Goal: Task Accomplishment & Management: Manage account settings

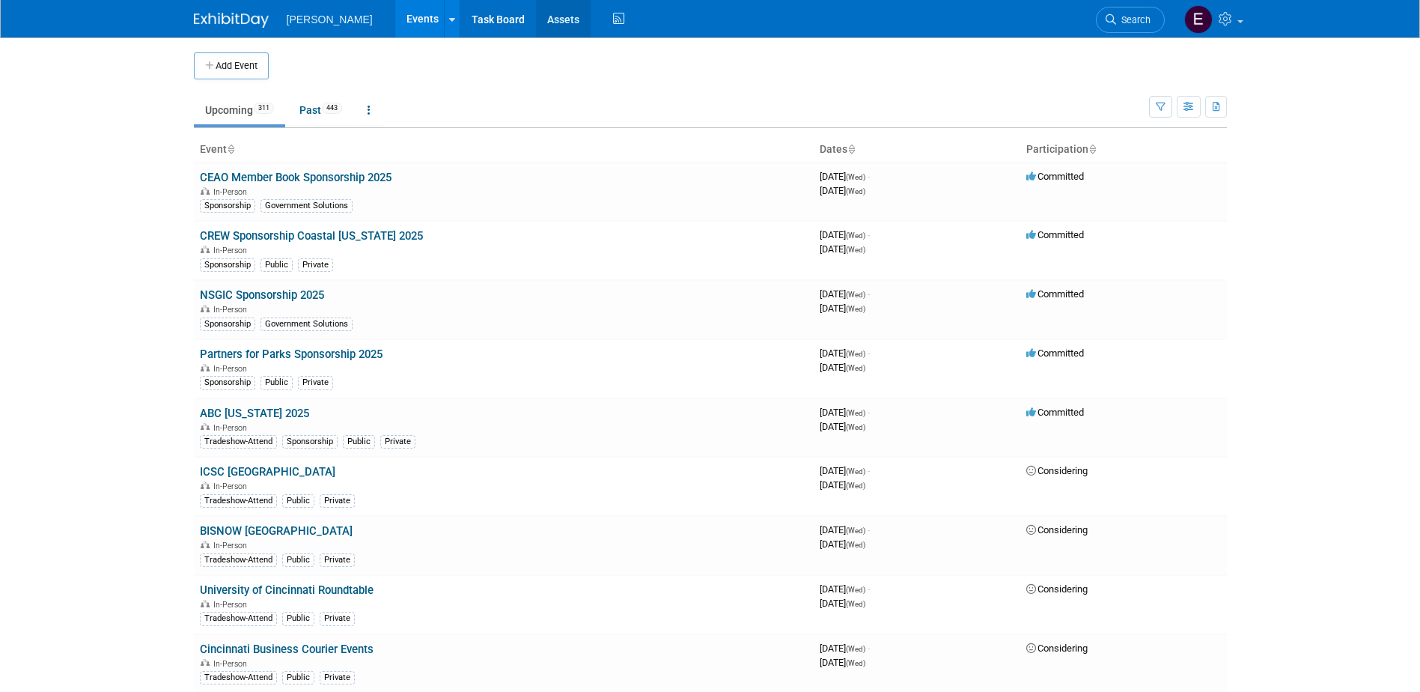
click at [536, 19] on link "Assets" at bounding box center [563, 18] width 55 height 37
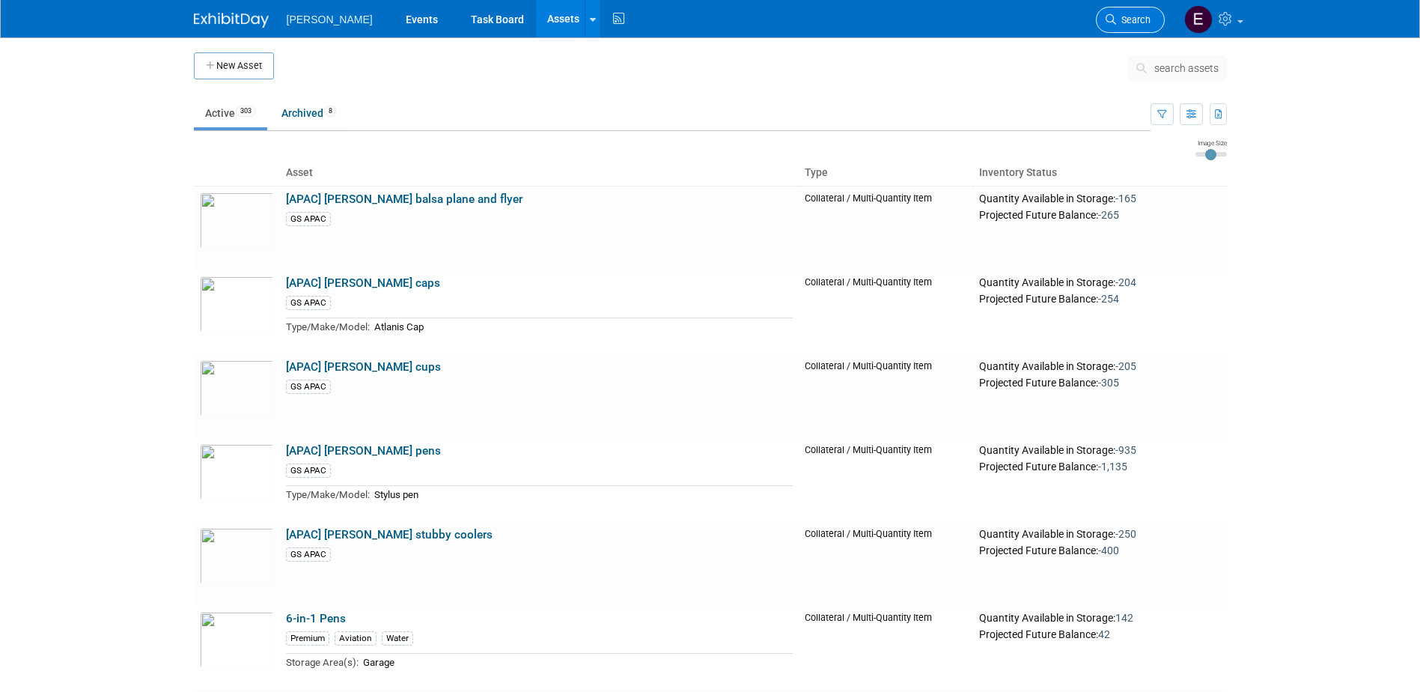
click at [1130, 22] on span "Search" at bounding box center [1133, 19] width 34 height 11
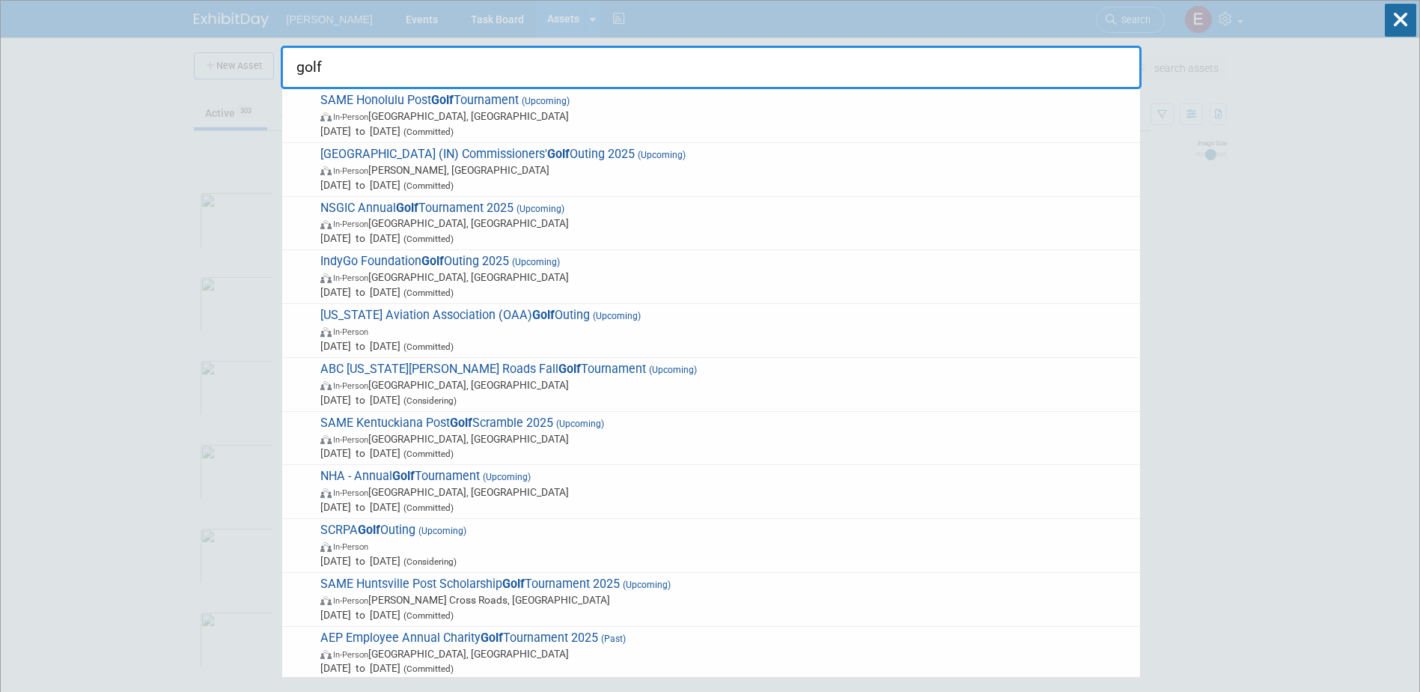
type input "golf"
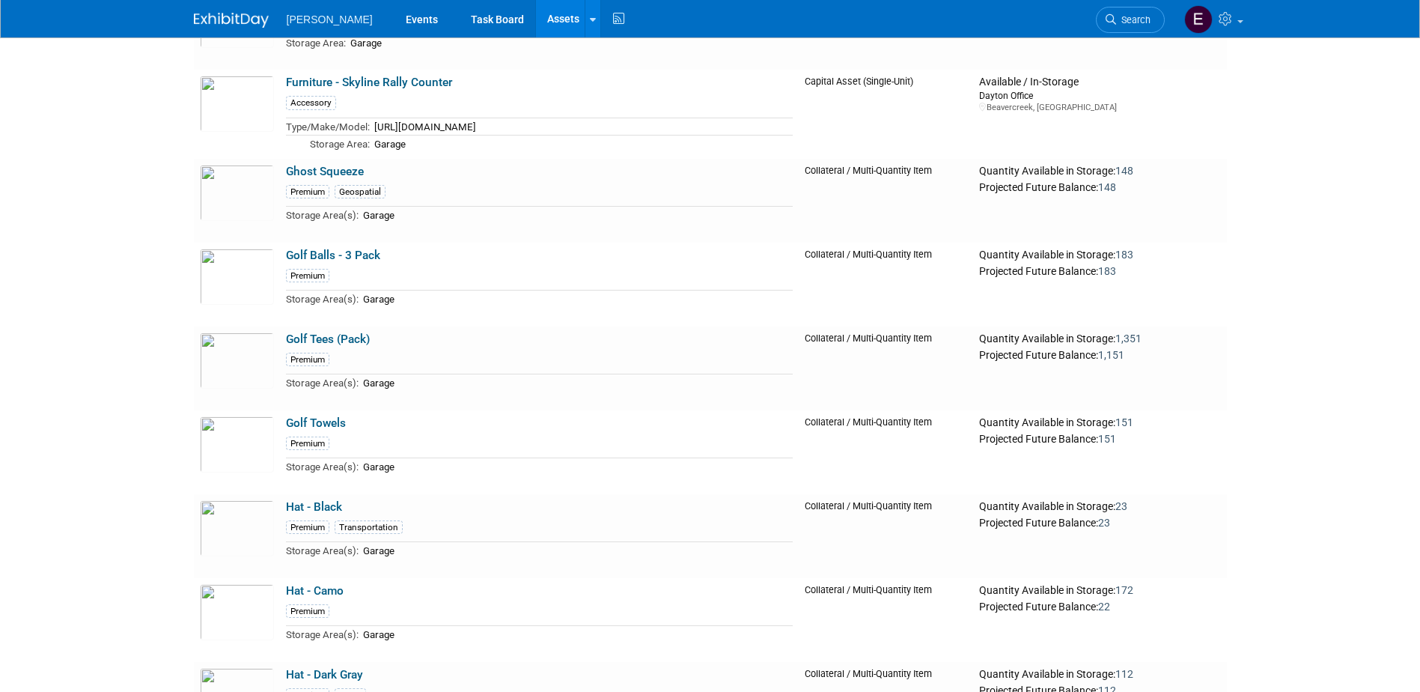
scroll to position [16691, 0]
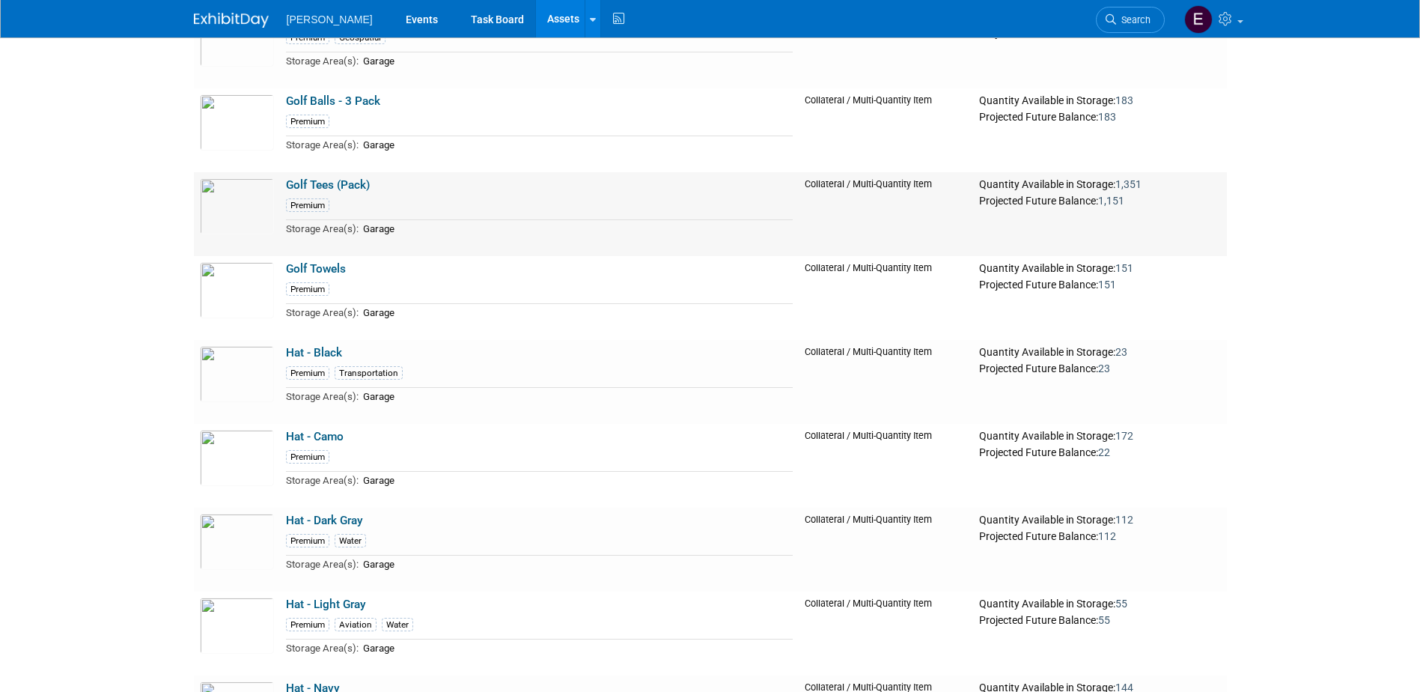
click at [311, 188] on link "Golf Tees (Pack)" at bounding box center [328, 184] width 84 height 13
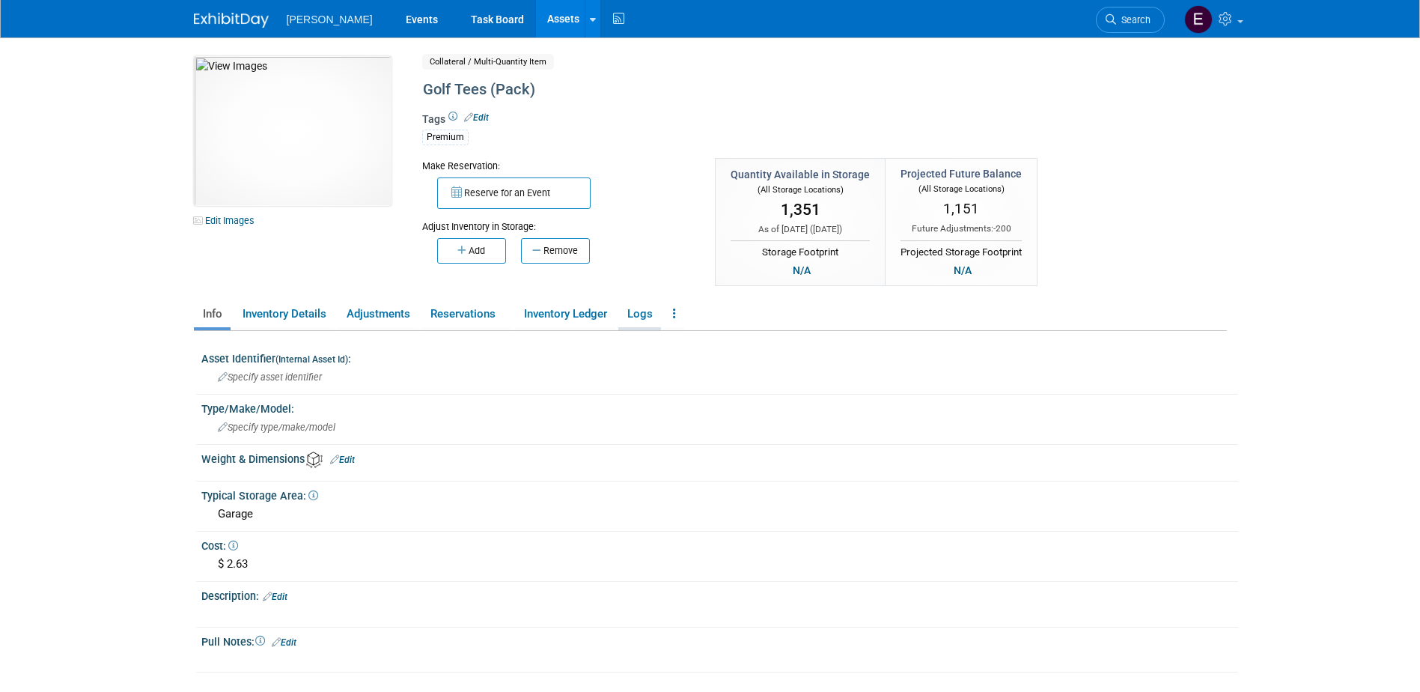
click at [645, 312] on link "Logs" at bounding box center [639, 314] width 43 height 26
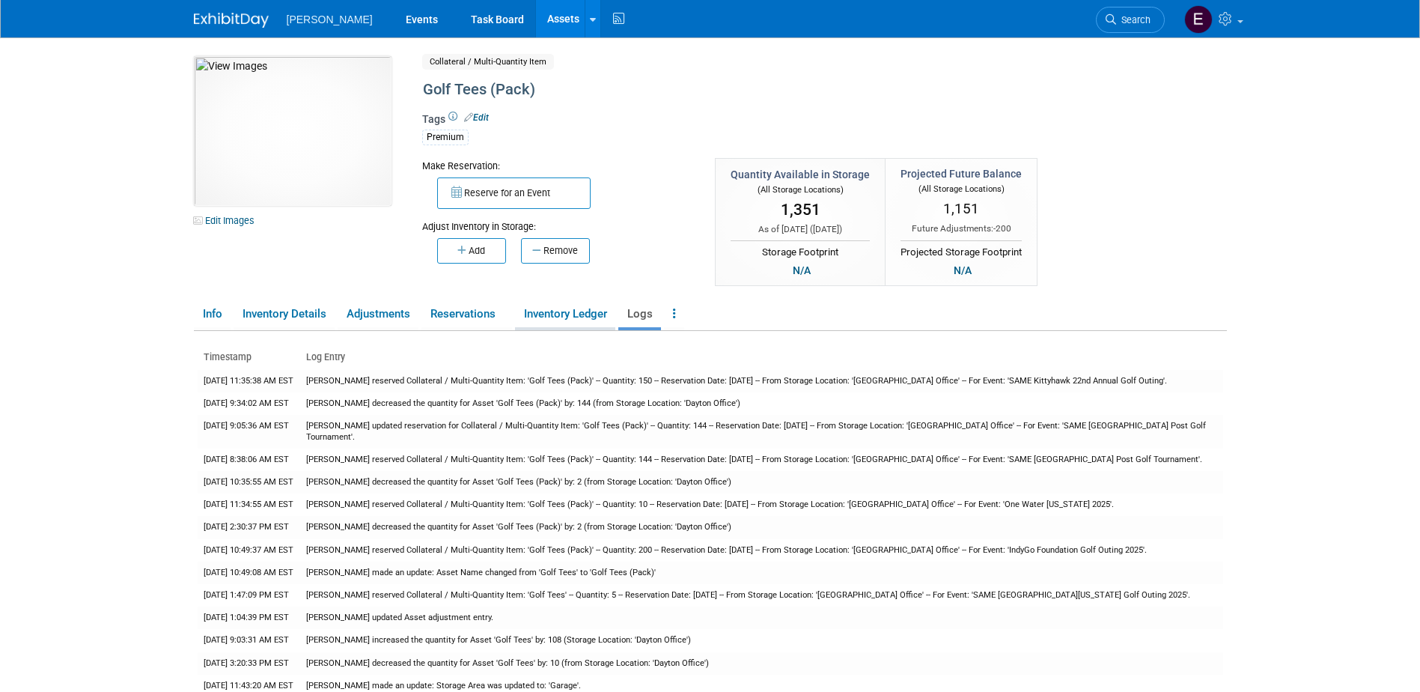
click at [572, 308] on link "Inventory Ledger" at bounding box center [565, 314] width 100 height 26
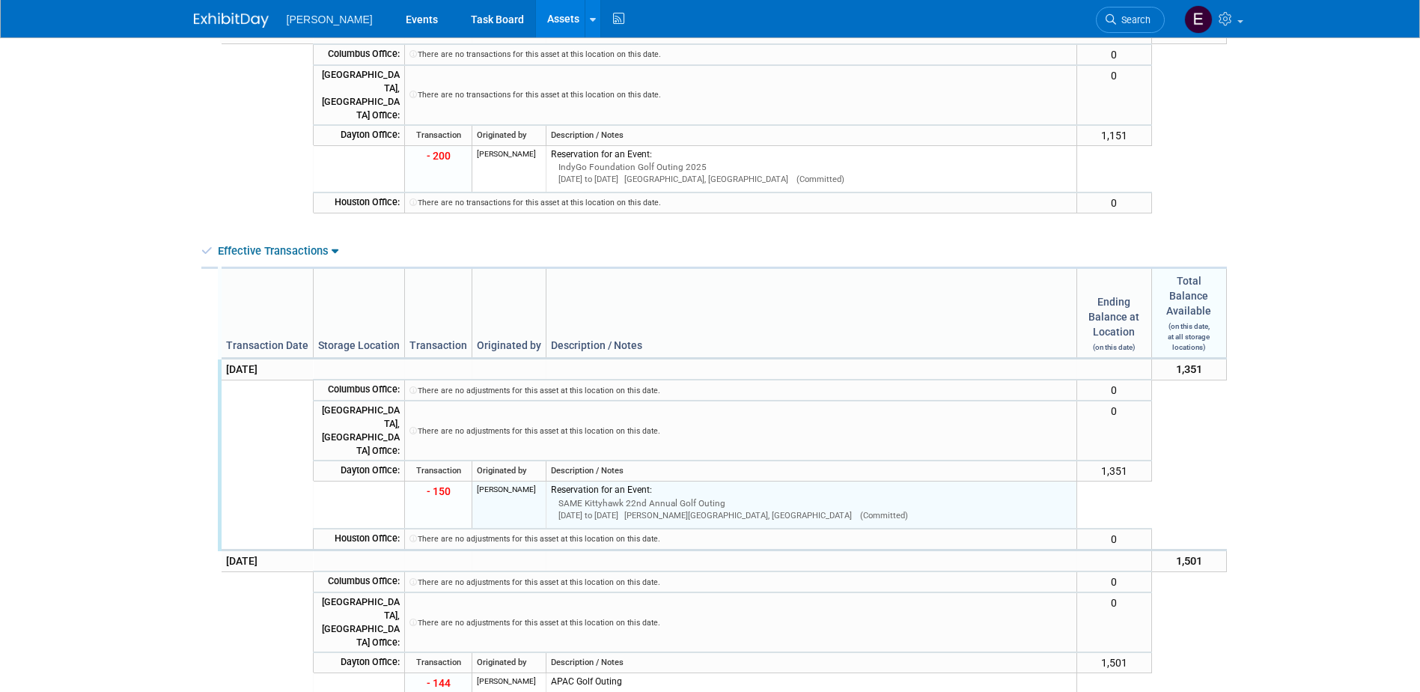
scroll to position [524, 0]
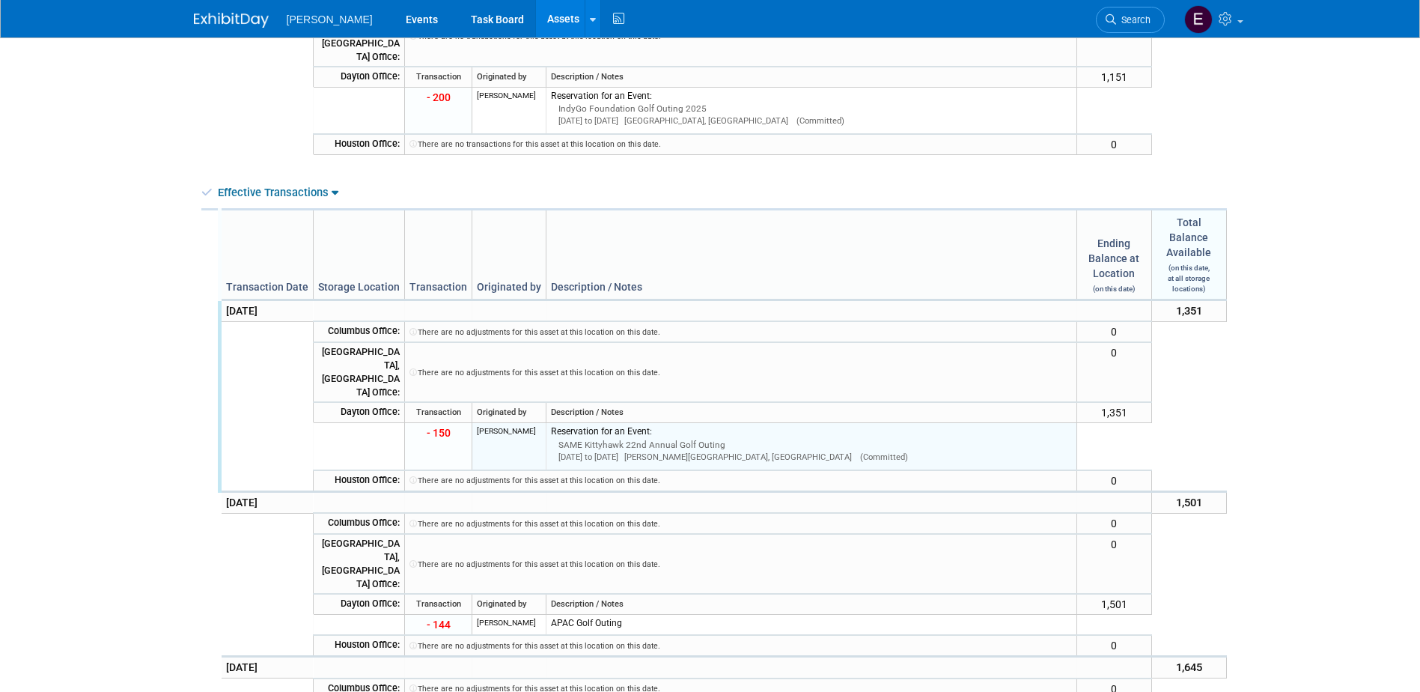
drag, startPoint x: 722, startPoint y: 388, endPoint x: 548, endPoint y: 394, distance: 173.8
click at [551, 439] on div "SAME Kittyhawk 22nd Annual Golf Outing Aug 22, 2025 to Aug 22, 2025 Wright-Patt…" at bounding box center [811, 451] width 521 height 25
drag, startPoint x: 548, startPoint y: 394, endPoint x: 564, endPoint y: 389, distance: 16.3
copy div "SAME Kittyhawk 22nd Annual Golf Outing"
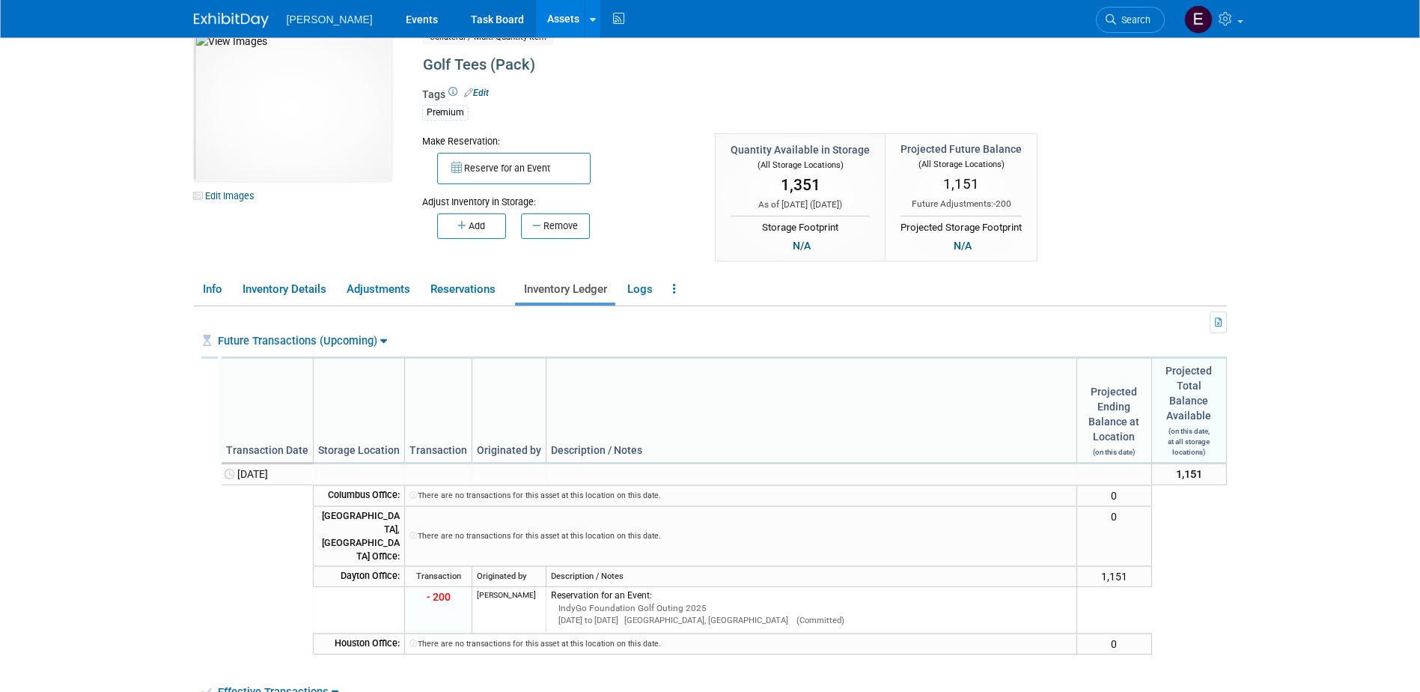
scroll to position [0, 0]
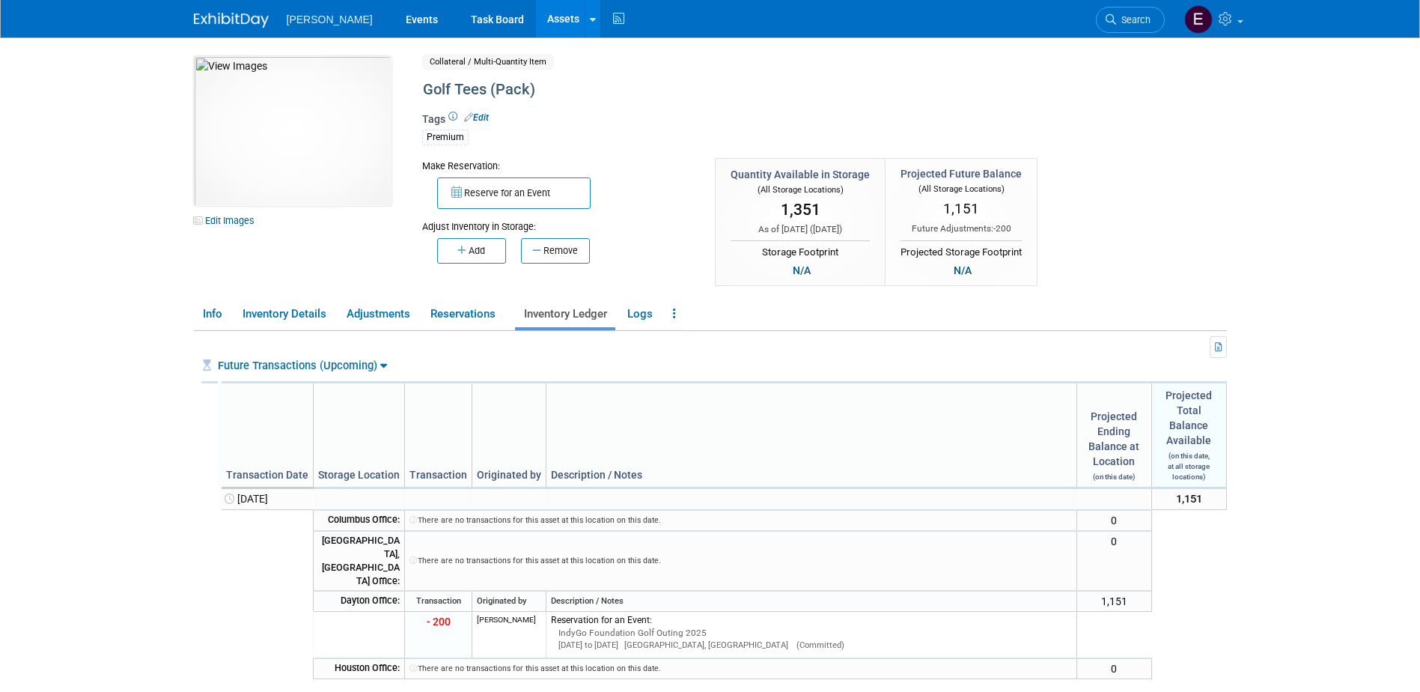
click at [481, 251] on button "Add" at bounding box center [471, 250] width 69 height 25
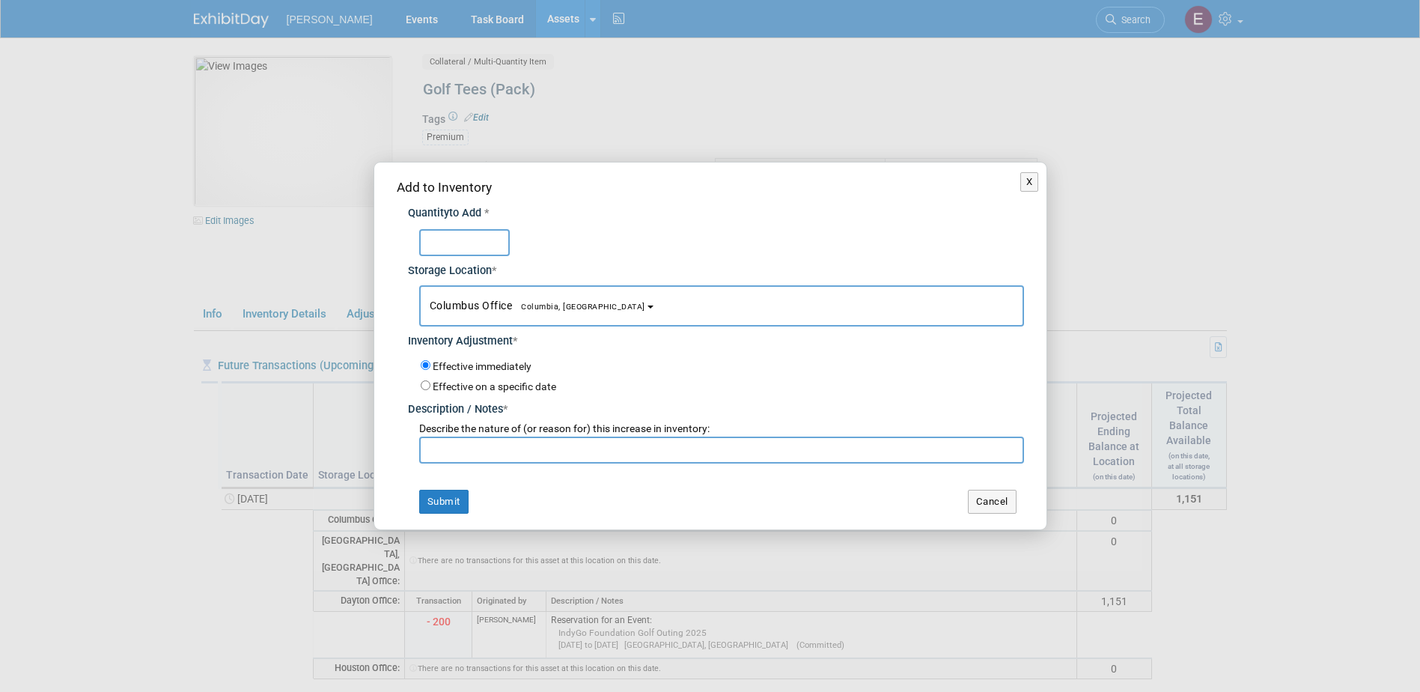
click at [536, 302] on span "Columbia, [GEOGRAPHIC_DATA]" at bounding box center [578, 307] width 133 height 10
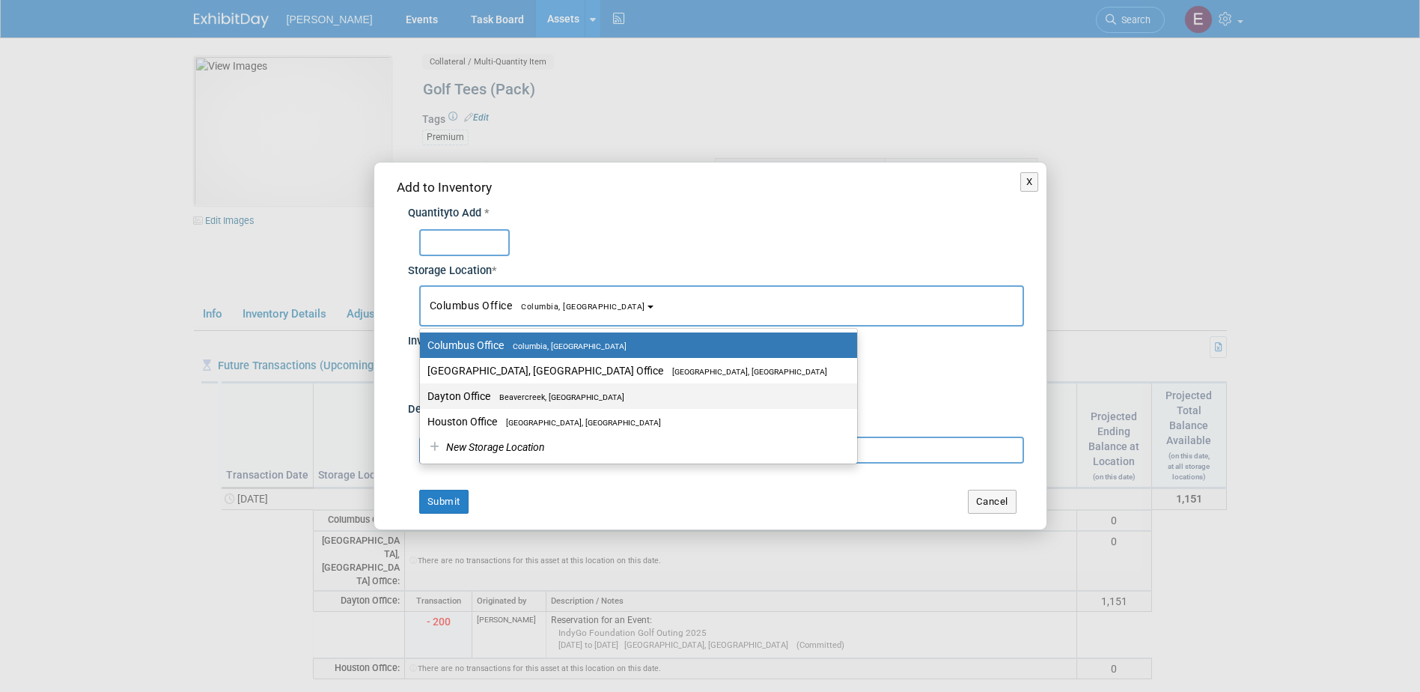
click at [484, 396] on label "Dayton Office Beavercreek, OH" at bounding box center [634, 395] width 415 height 19
click at [422, 396] on input "Dayton Office Beavercreek, OH" at bounding box center [417, 396] width 10 height 10
select select "11223930"
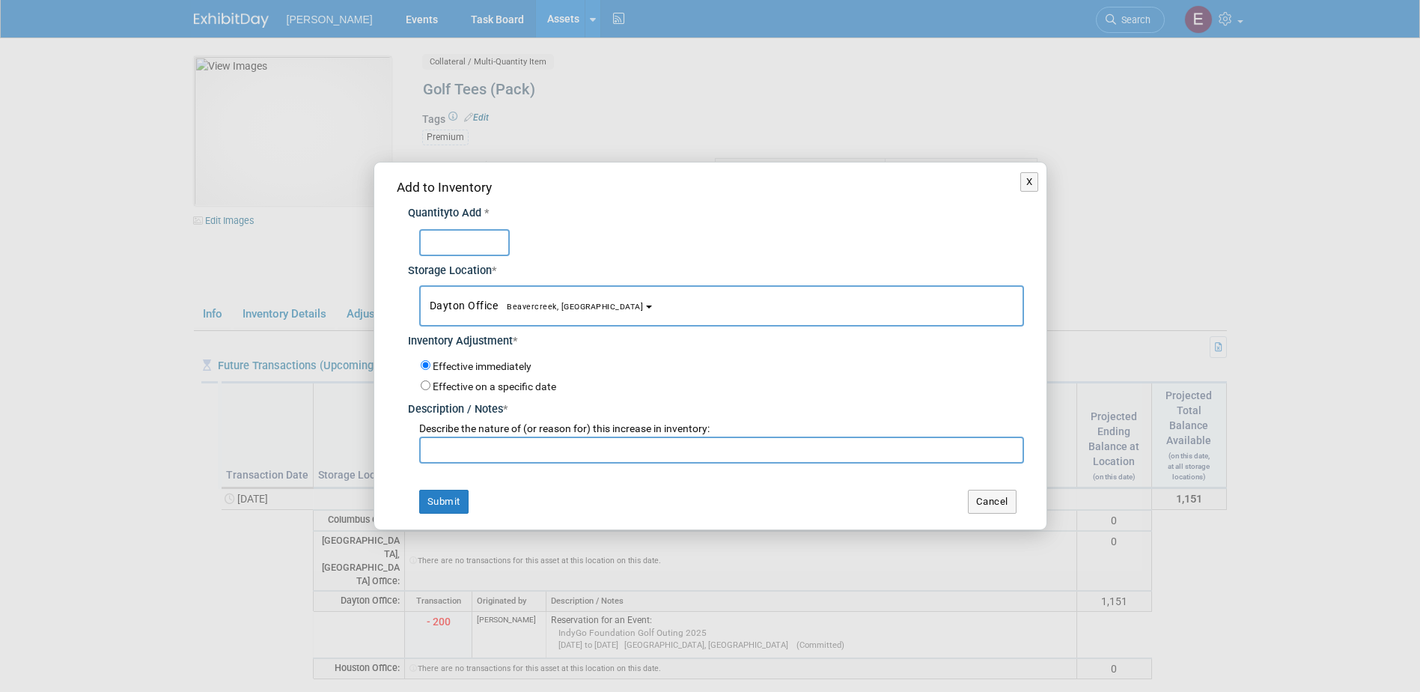
click at [465, 243] on input "text" at bounding box center [464, 242] width 91 height 27
type input "64"
click at [518, 450] on input "text" at bounding box center [721, 449] width 605 height 27
paste input "SAME Kittyhawk 22nd Annual Golf Outing"
drag, startPoint x: 638, startPoint y: 454, endPoint x: 325, endPoint y: 478, distance: 314.5
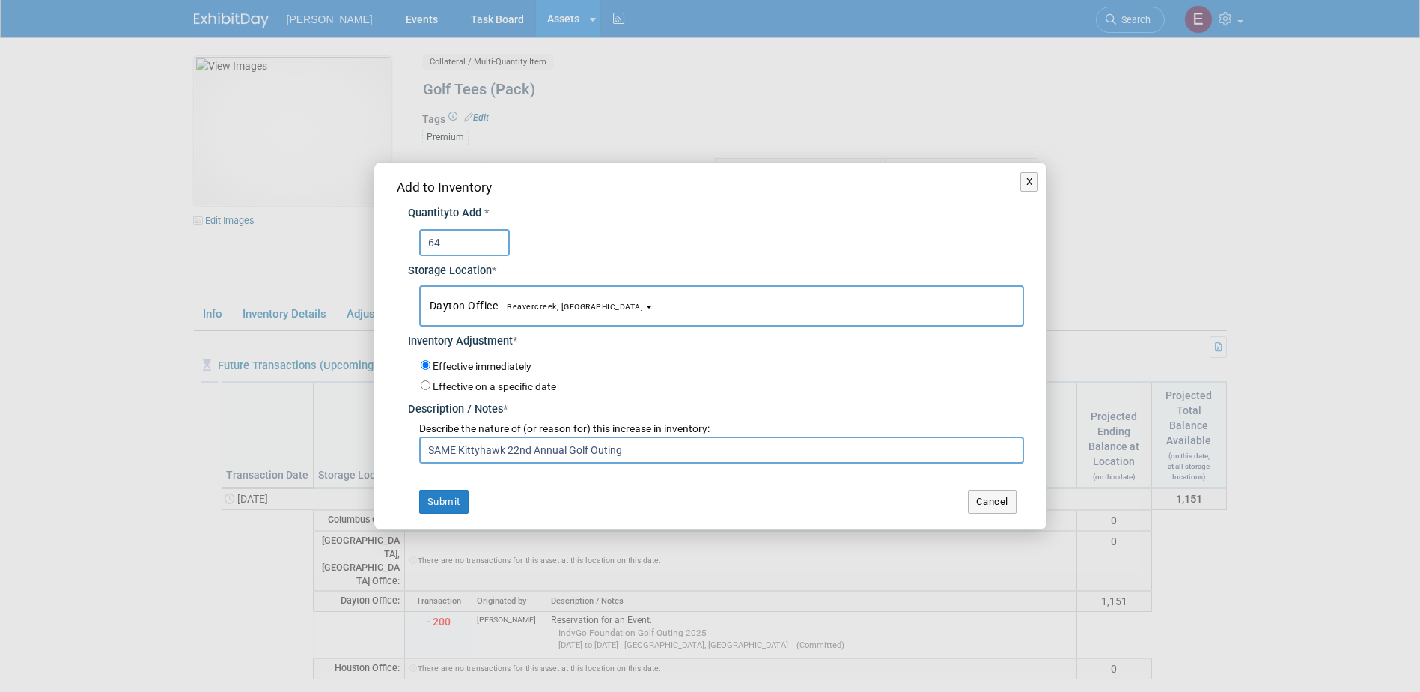
click at [323, 480] on div "X Add to Inventory Quantity to Add * 64 *" at bounding box center [710, 346] width 1420 height 692
type input "Return from SAME Kittyhawk Golf"
click at [445, 503] on button "Submit" at bounding box center [443, 502] width 49 height 24
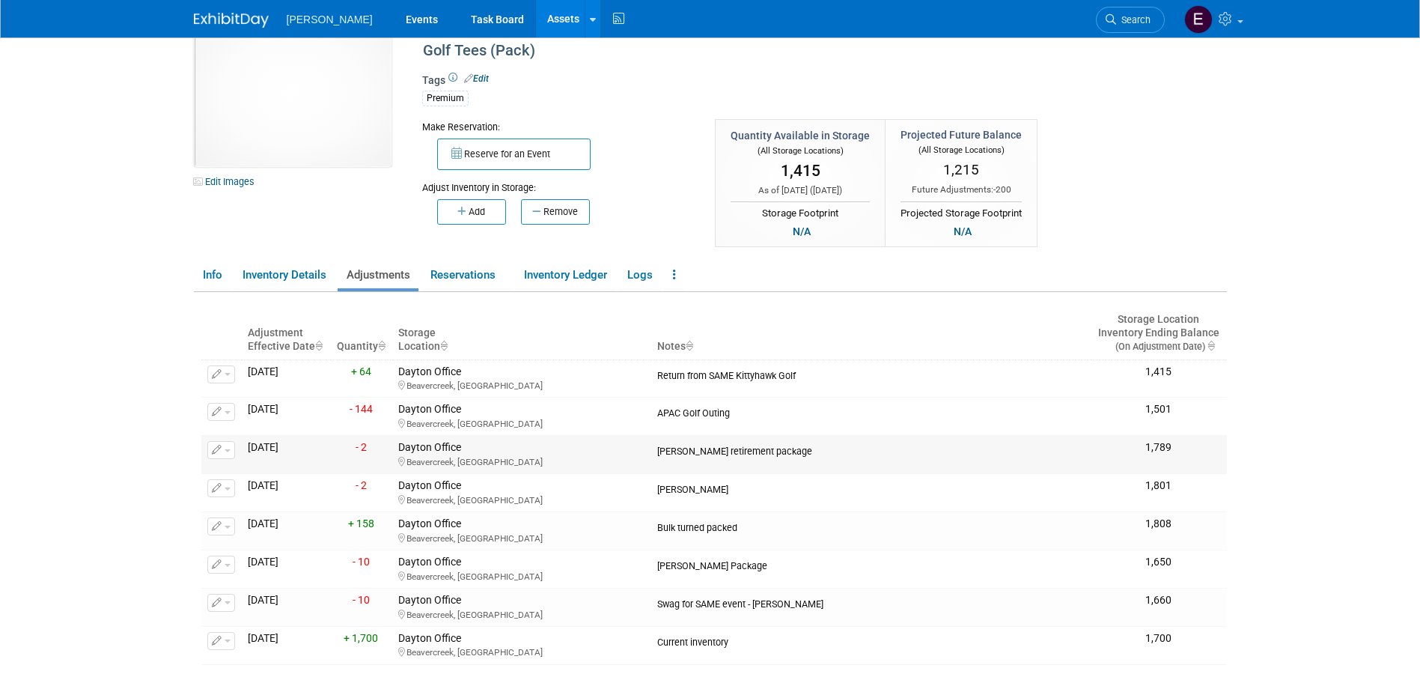
scroll to position [75, 0]
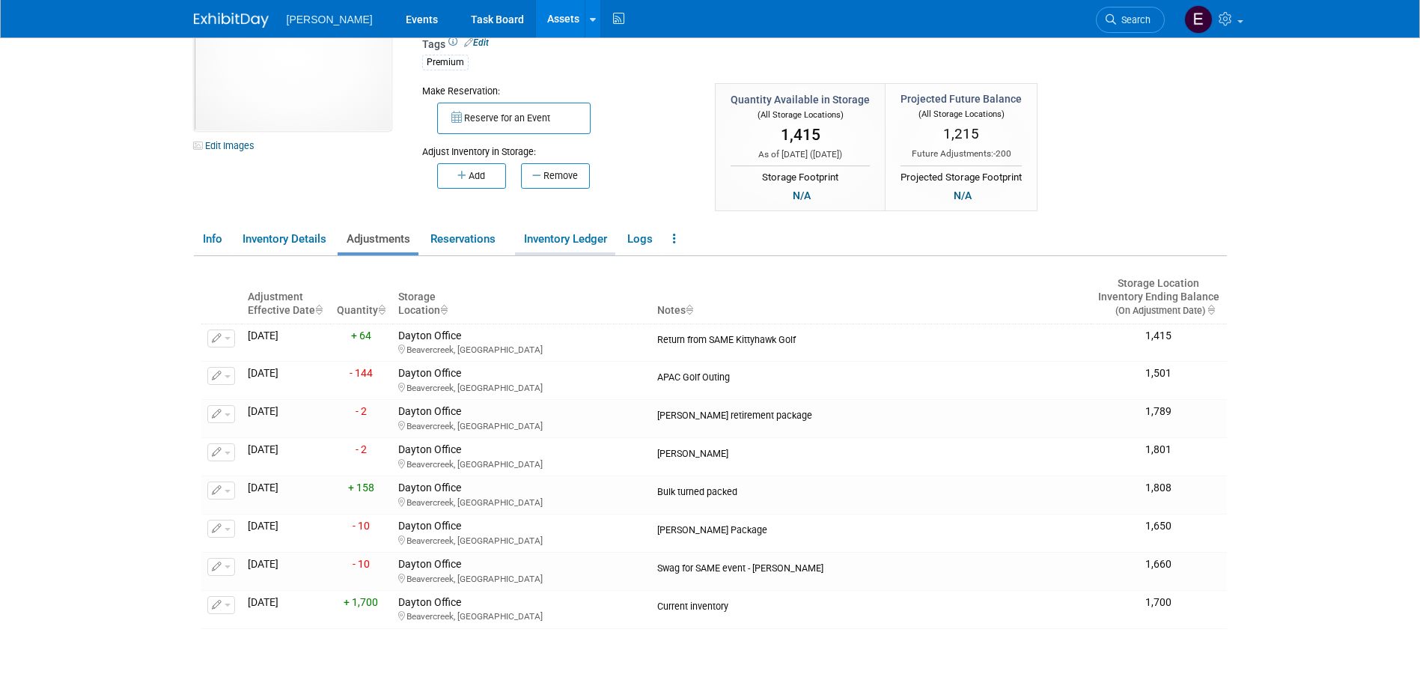
click at [565, 242] on link "Inventory Ledger" at bounding box center [565, 239] width 100 height 26
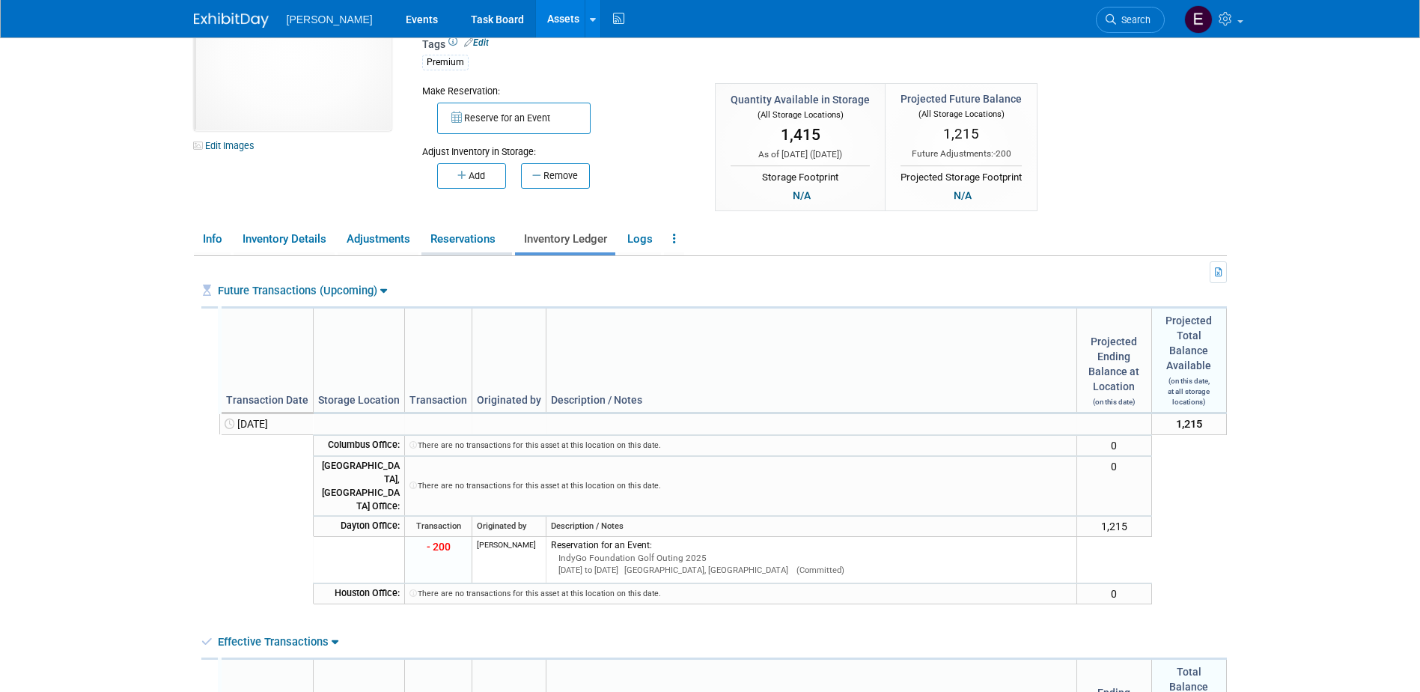
click at [455, 238] on link "Reservations" at bounding box center [466, 239] width 91 height 26
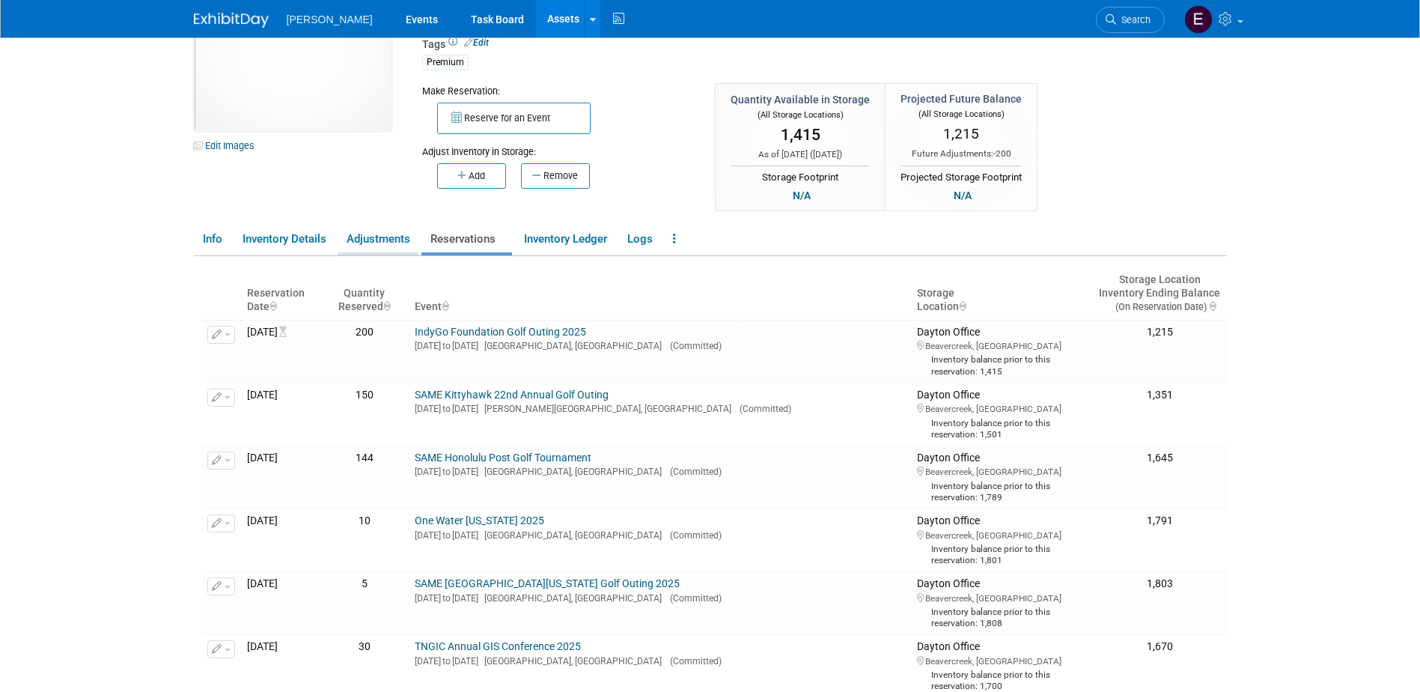
click at [374, 231] on link "Adjustments" at bounding box center [378, 239] width 81 height 26
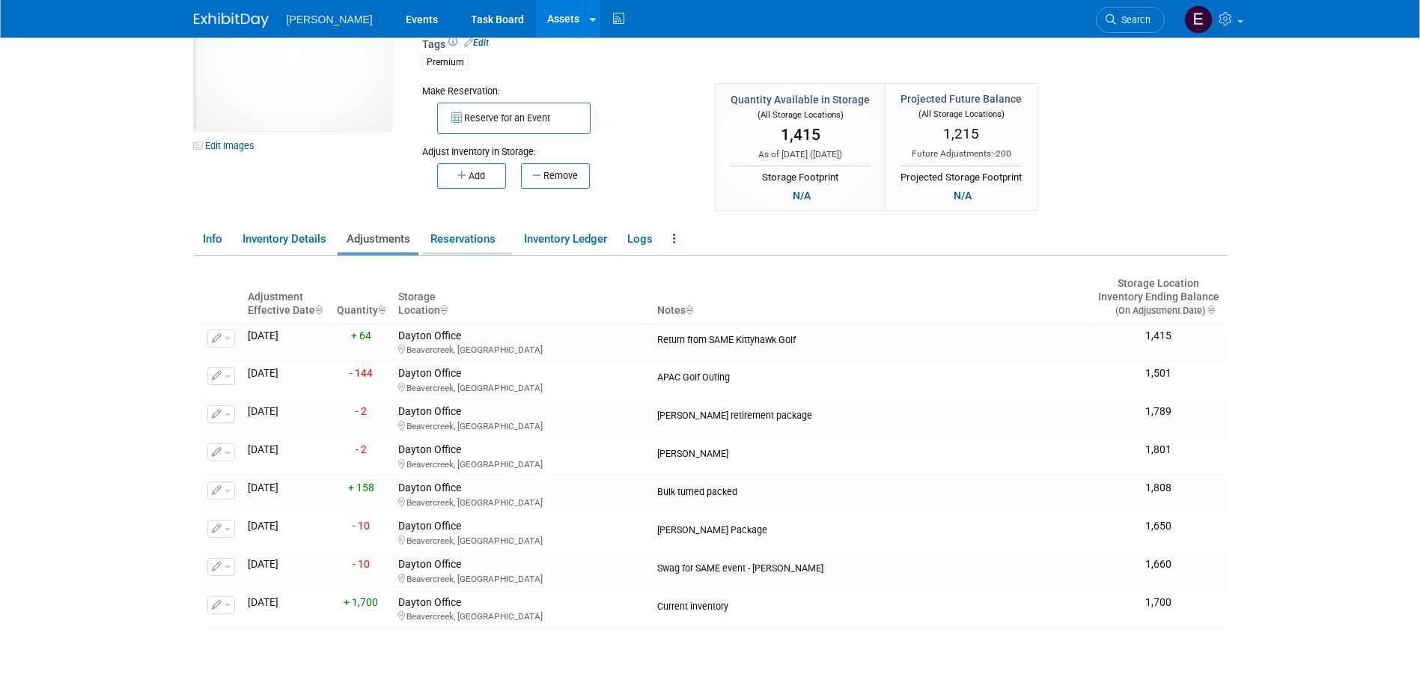
click at [467, 241] on link "Reservations" at bounding box center [466, 239] width 91 height 26
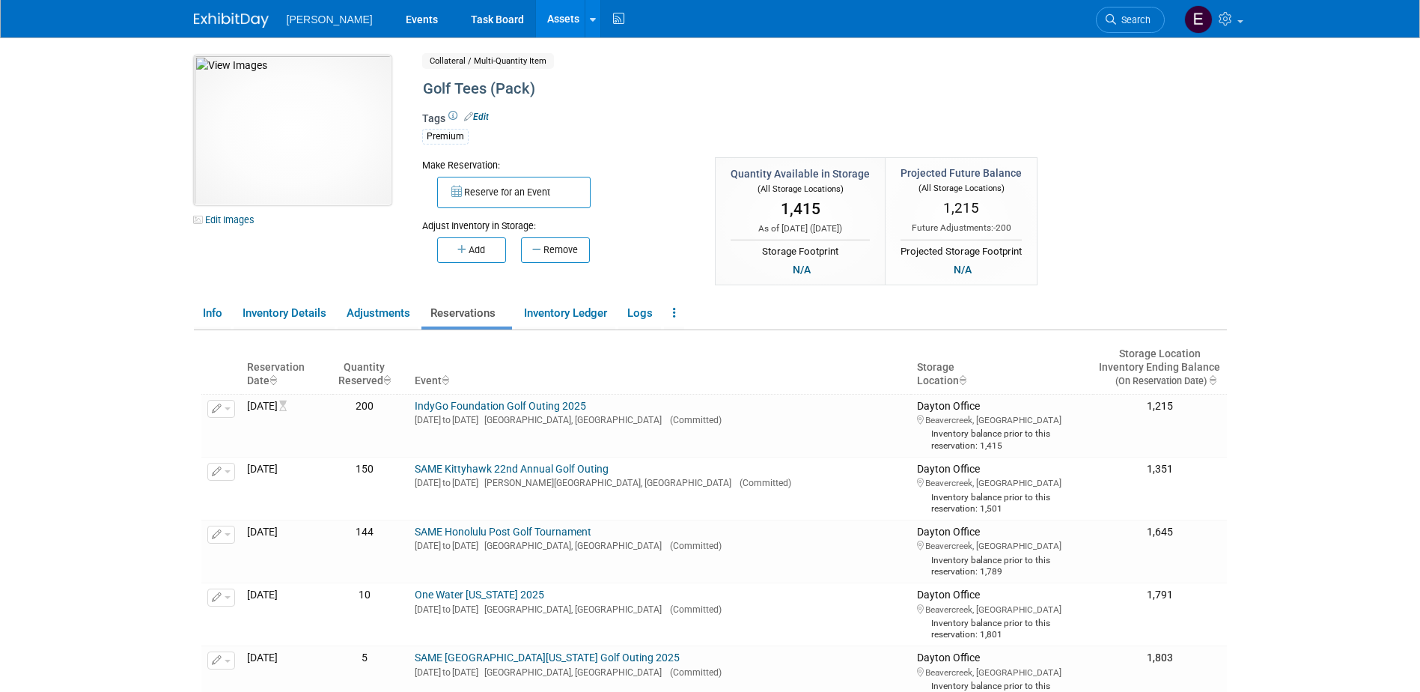
scroll to position [0, 0]
click at [394, 16] on link "Events" at bounding box center [421, 18] width 55 height 37
